Goal: Task Accomplishment & Management: Manage account settings

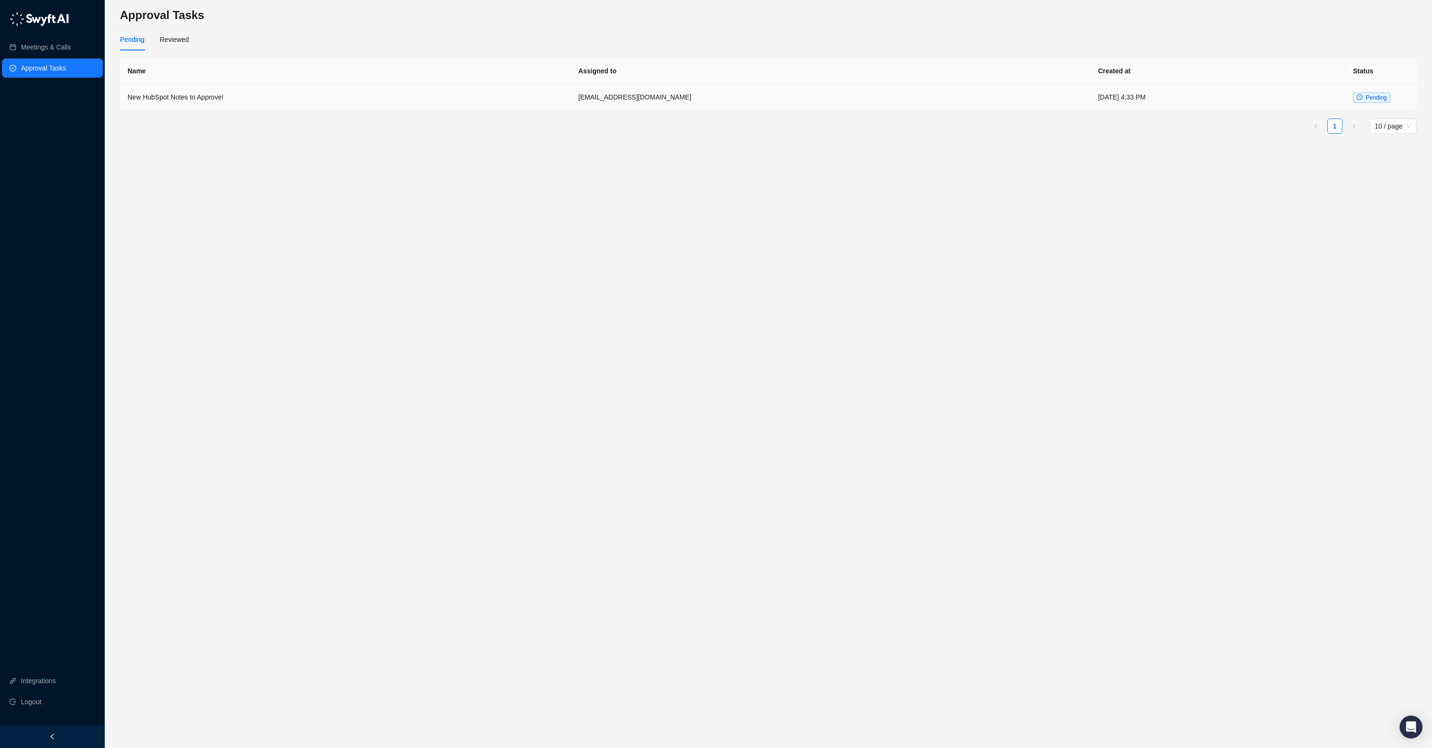
click at [392, 98] on td "New HubSpot Notes to Approve!" at bounding box center [345, 97] width 451 height 27
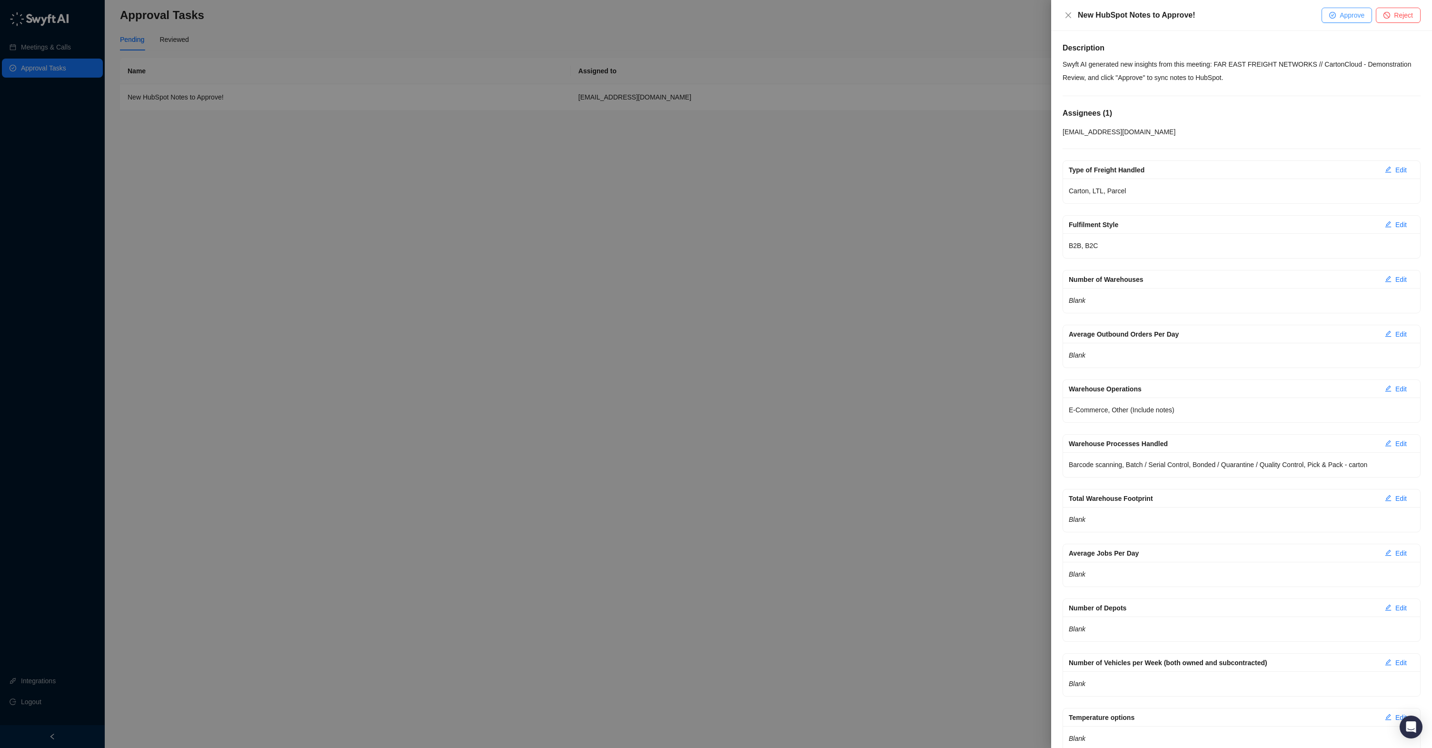
click at [1353, 19] on span "Approve" at bounding box center [1351, 15] width 25 height 10
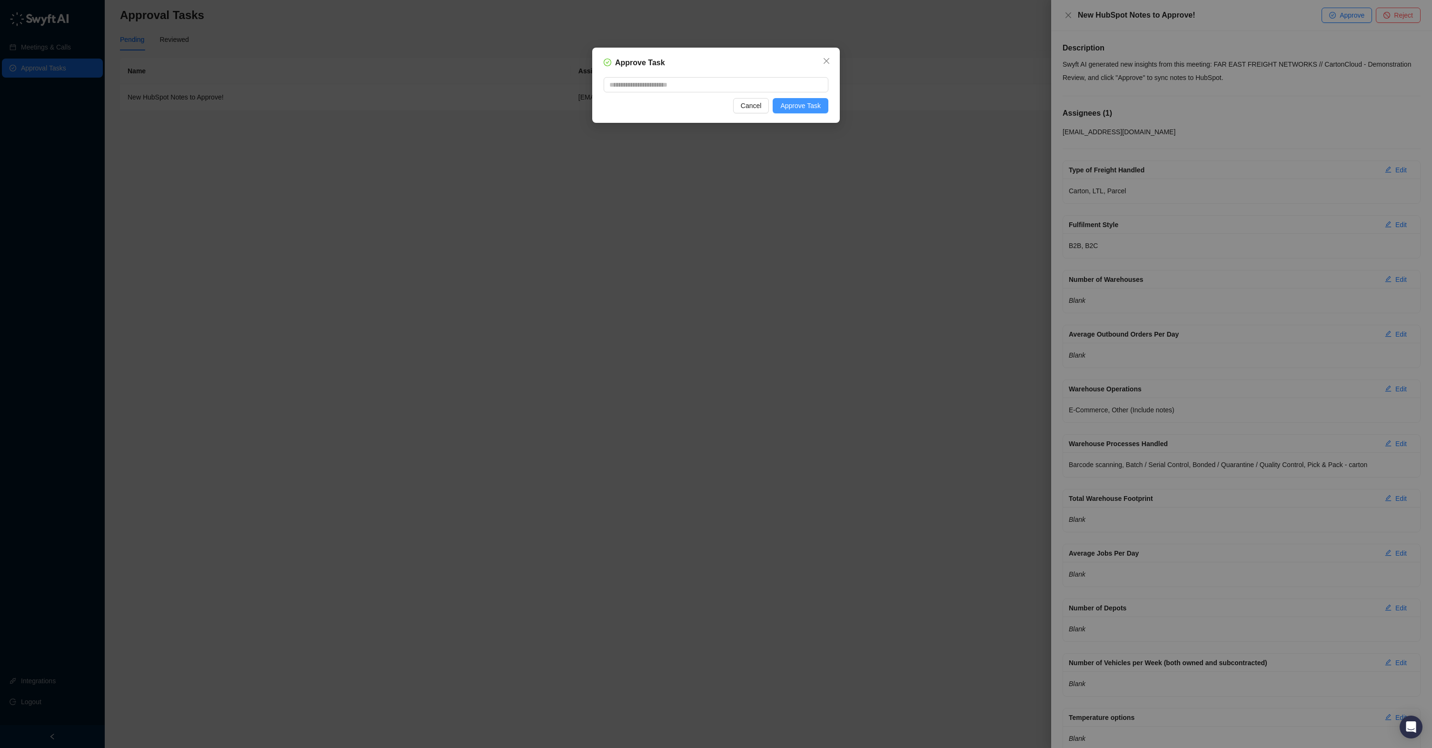
click at [805, 103] on span "Approve Task" at bounding box center [800, 105] width 40 height 10
